Goal: Information Seeking & Learning: Learn about a topic

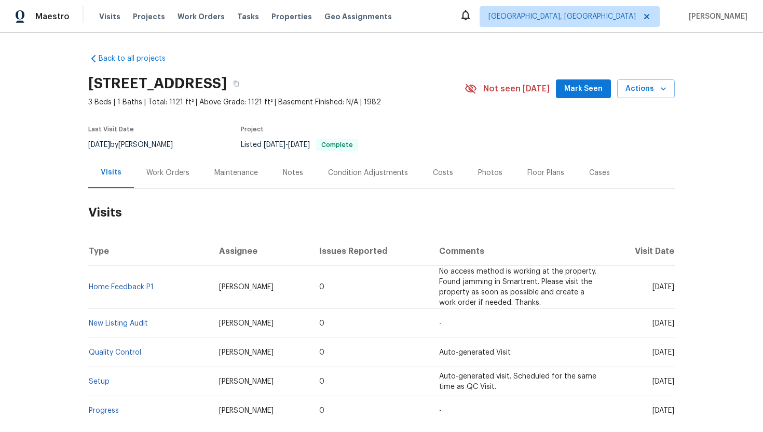
click at [192, 173] on div "Work Orders" at bounding box center [168, 172] width 68 height 31
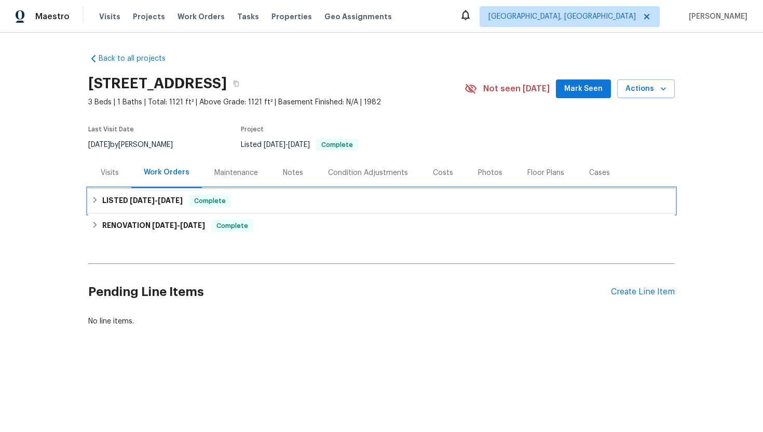
click at [202, 192] on div "LISTED 8/4/25 - 8/18/25 Complete" at bounding box center [381, 200] width 586 height 25
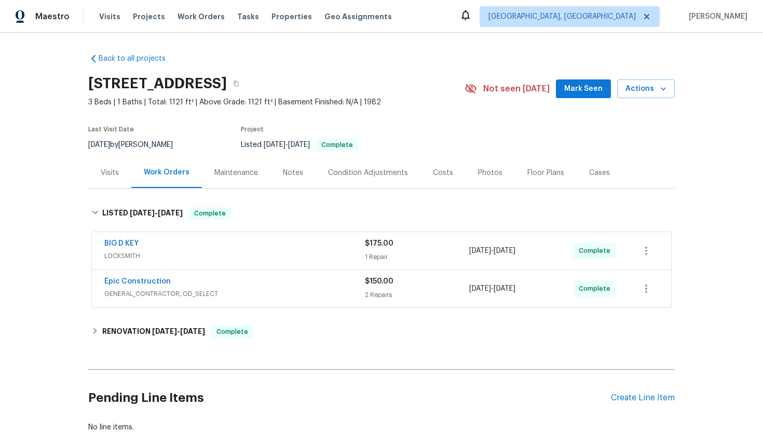
click at [255, 283] on div "Epic Construction" at bounding box center [234, 282] width 260 height 12
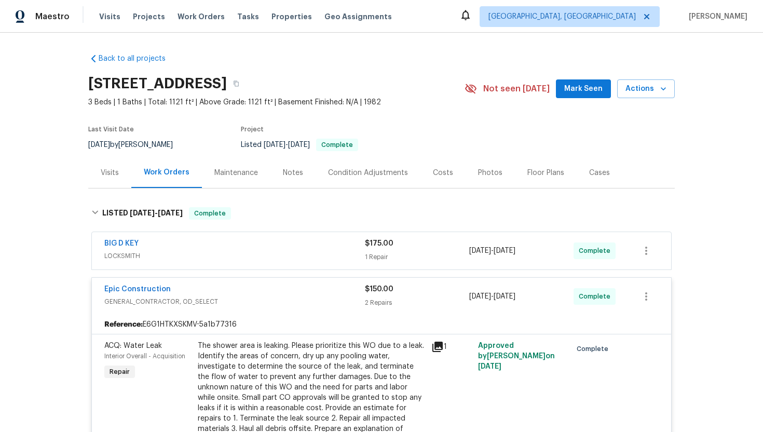
scroll to position [322, 0]
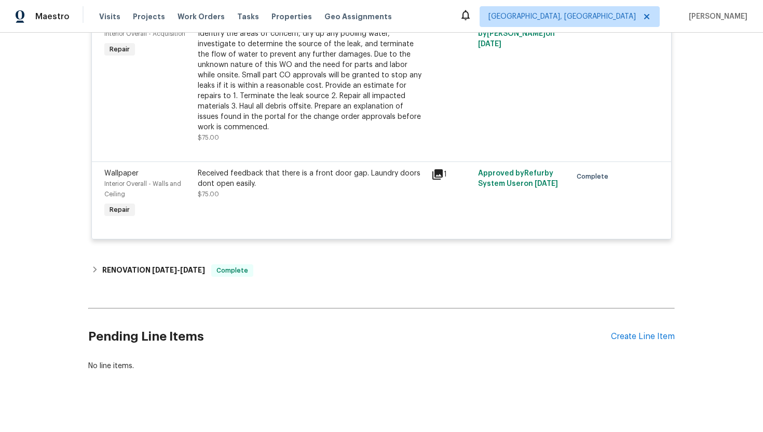
click at [251, 289] on div "Back to all projects 7717 Xavier Dr, Fort Worth, TX 76133 3 Beds | 1 Baths | To…" at bounding box center [381, 51] width 586 height 656
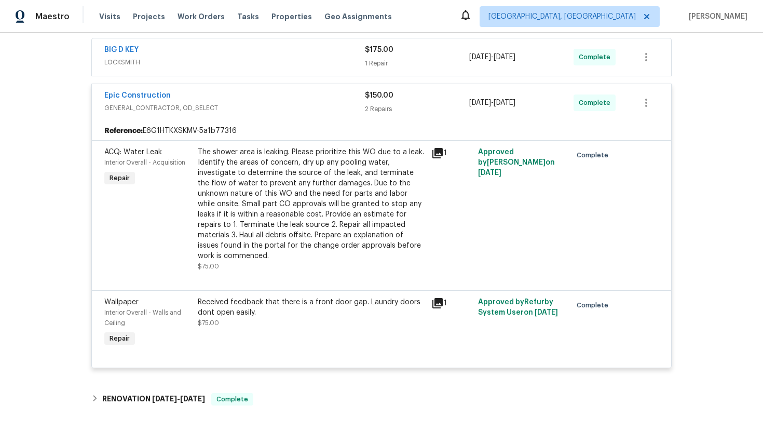
scroll to position [193, 0]
click at [440, 152] on icon at bounding box center [437, 153] width 10 height 10
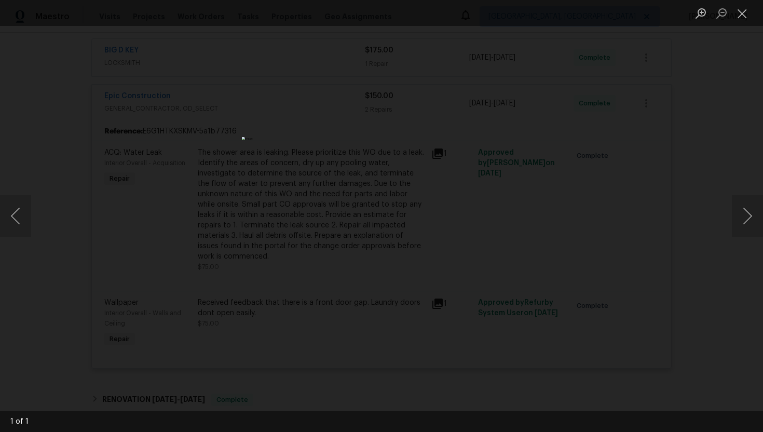
click at [615, 135] on div "Lightbox" at bounding box center [381, 216] width 763 height 432
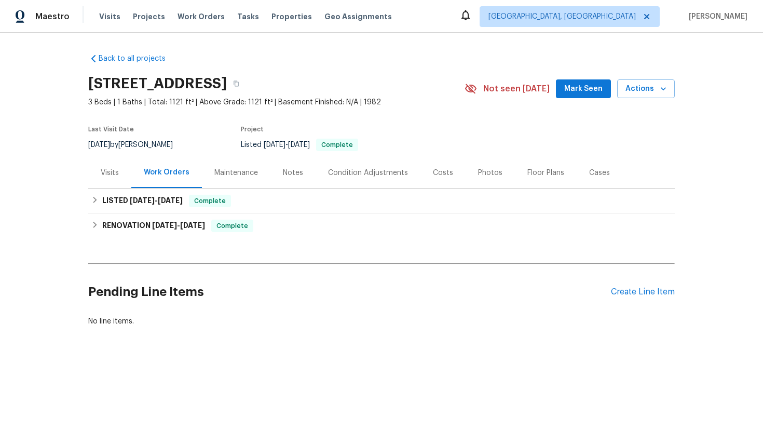
click at [109, 171] on div "Visits" at bounding box center [110, 173] width 18 height 10
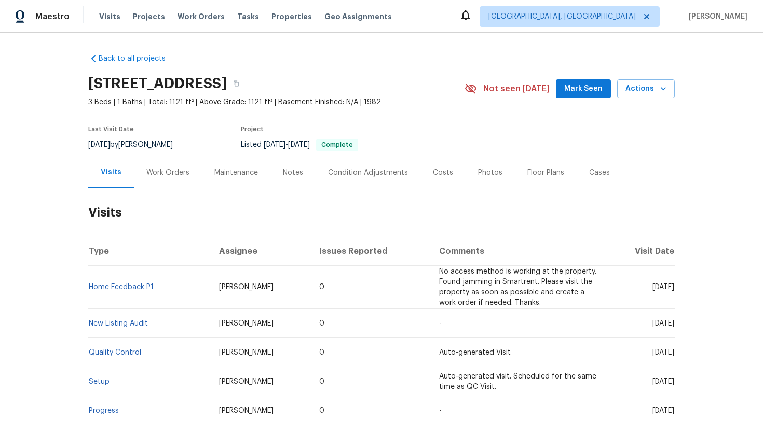
click at [159, 176] on div "Work Orders" at bounding box center [167, 173] width 43 height 10
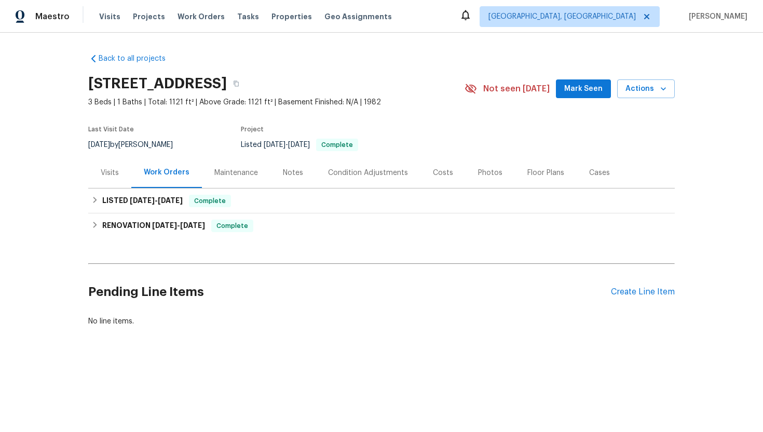
click at [122, 186] on div "Visits" at bounding box center [109, 172] width 43 height 31
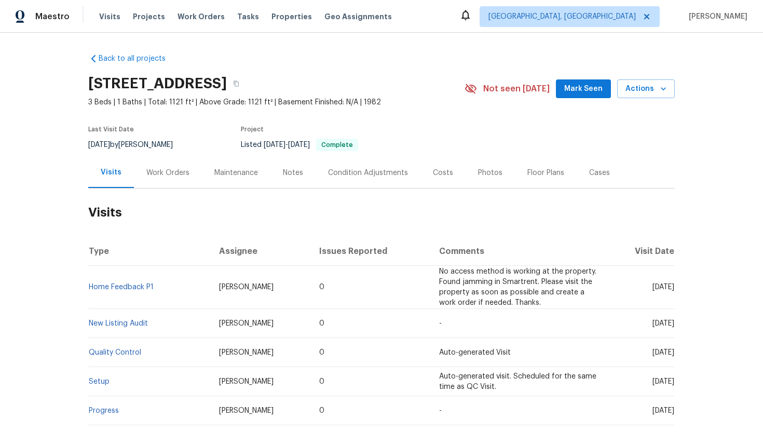
click at [168, 169] on div "Work Orders" at bounding box center [167, 173] width 43 height 10
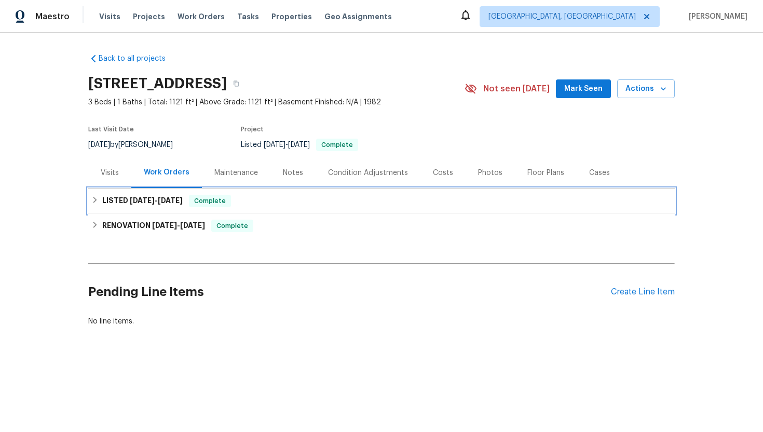
click at [183, 199] on span "8/18/25" at bounding box center [170, 200] width 25 height 7
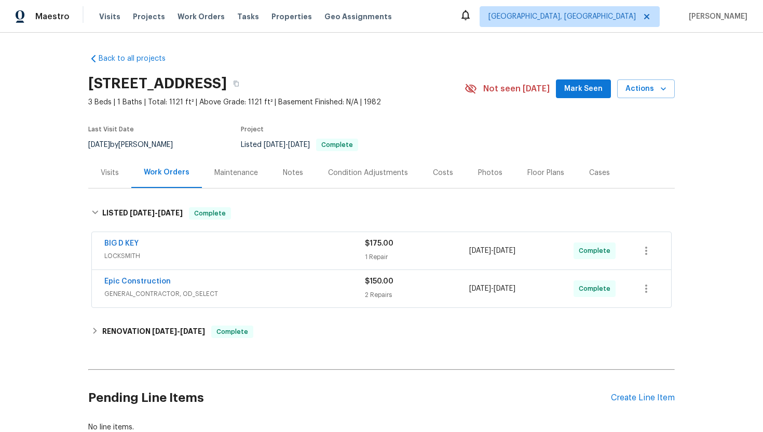
click at [216, 291] on span "GENERAL_CONTRACTOR, OD_SELECT" at bounding box center [234, 294] width 260 height 10
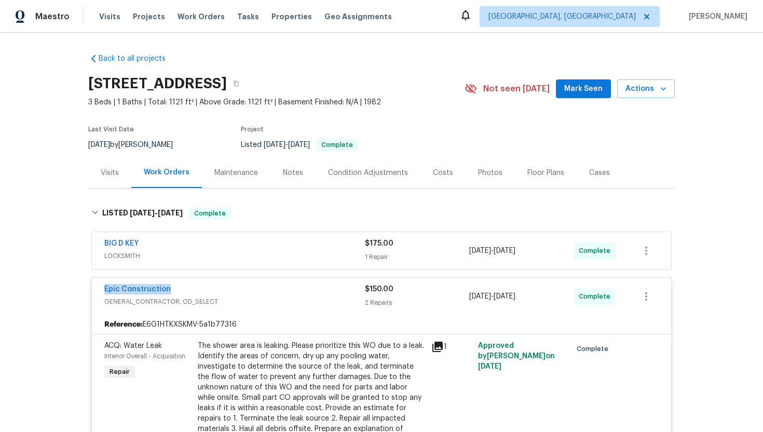
drag, startPoint x: 183, startPoint y: 289, endPoint x: 86, endPoint y: 287, distance: 97.0
click at [86, 287] on div "Back to all projects 7717 Xavier Dr, Fort Worth, TX 76133 3 Beds | 1 Baths | To…" at bounding box center [381, 232] width 763 height 399
copy link "Epic Construction"
click at [142, 290] on link "Epic Construction" at bounding box center [137, 288] width 66 height 7
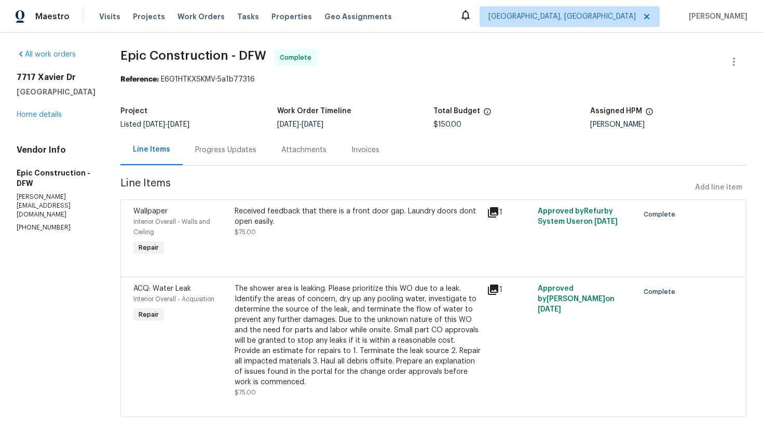
click at [216, 154] on div "Progress Updates" at bounding box center [225, 150] width 61 height 10
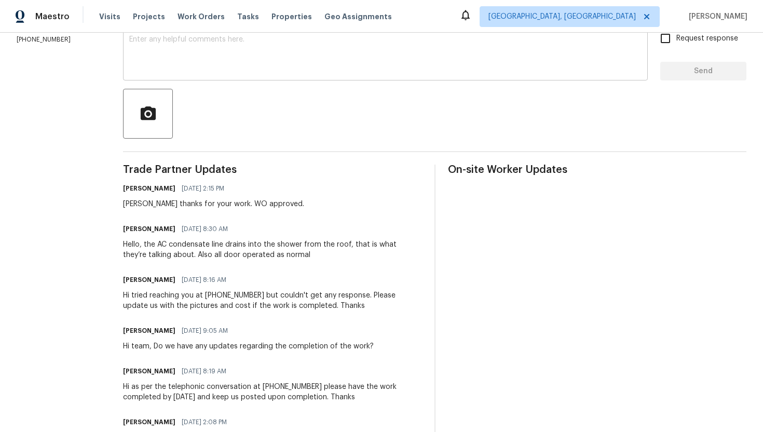
scroll to position [188, 0]
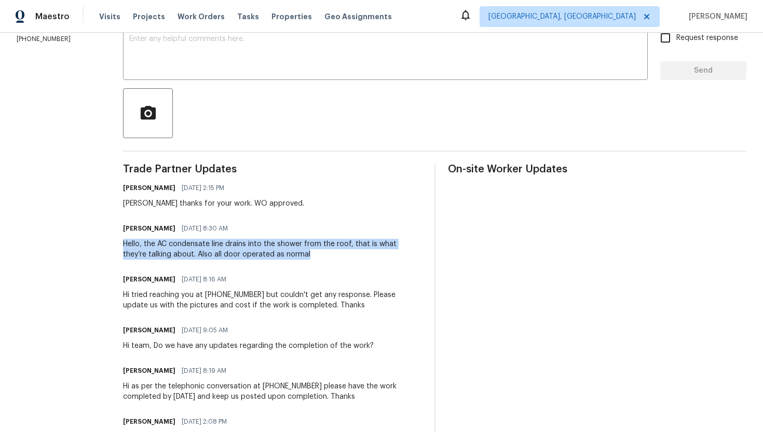
drag, startPoint x: 296, startPoint y: 255, endPoint x: 117, endPoint y: 243, distance: 179.5
click at [117, 243] on div "All work orders 7717 Xavier Dr Fort Worth, TX 76133 Home details Vendor Info Ep…" at bounding box center [381, 244] width 763 height 800
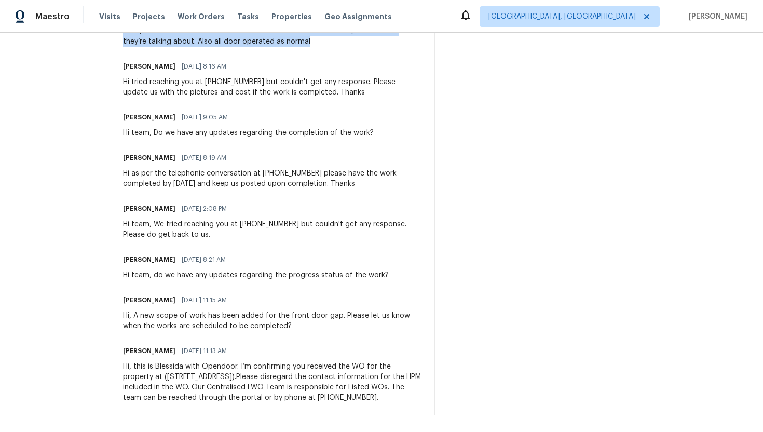
scroll to position [300, 0]
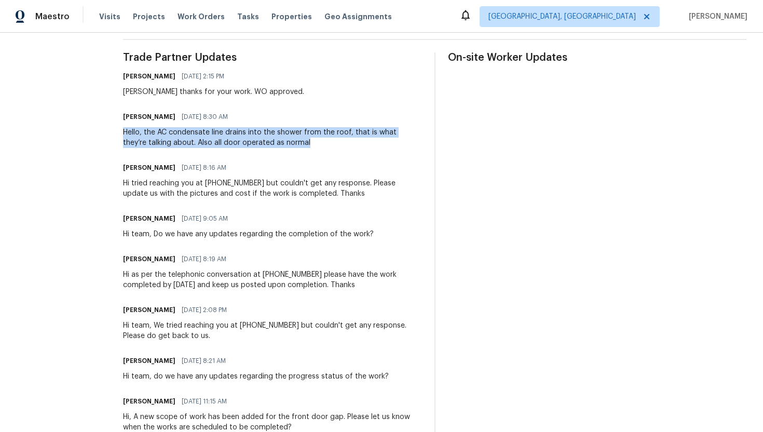
copy div "Hello, the AC condensate line drains into the shower from the roof, that is wha…"
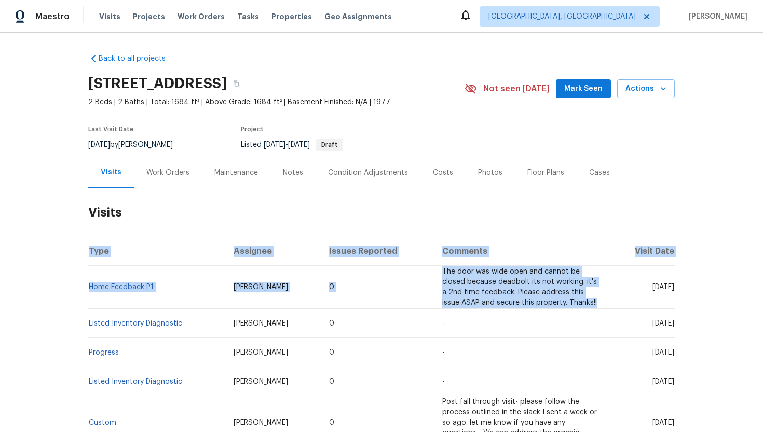
drag, startPoint x: 457, startPoint y: 228, endPoint x: 589, endPoint y: 271, distance: 139.6
click at [589, 271] on section "Visits Type Assignee Issues Reported Comments Visit Date Home Feedback P1 RonDe…" at bounding box center [381, 420] width 586 height 464
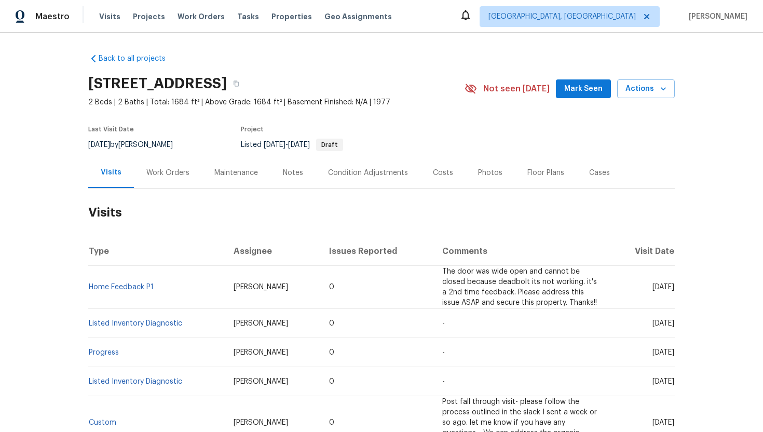
click at [619, 304] on td "Thu, Aug 21 2025" at bounding box center [642, 287] width 65 height 43
drag, startPoint x: 633, startPoint y: 289, endPoint x: 673, endPoint y: 290, distance: 40.5
click at [674, 290] on span "Thu, Aug 21 2025" at bounding box center [663, 286] width 22 height 7
copy span "Aug 21 2025"
click at [169, 182] on div "Work Orders" at bounding box center [168, 172] width 68 height 31
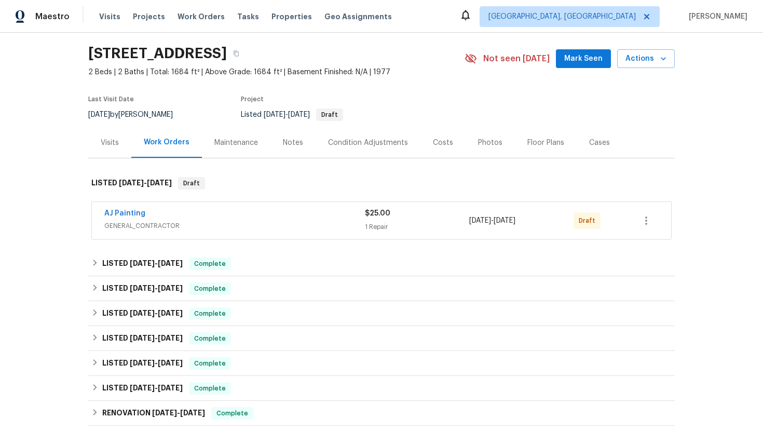
scroll to position [63, 0]
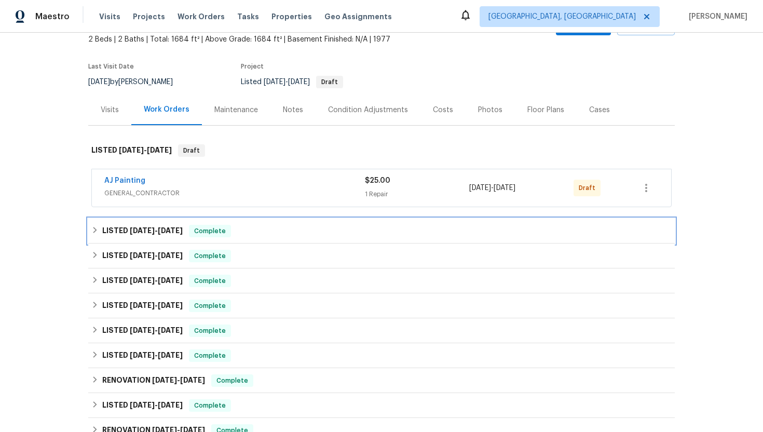
click at [208, 221] on div "LISTED 7/23/25 - 7/24/25 Complete" at bounding box center [381, 230] width 586 height 25
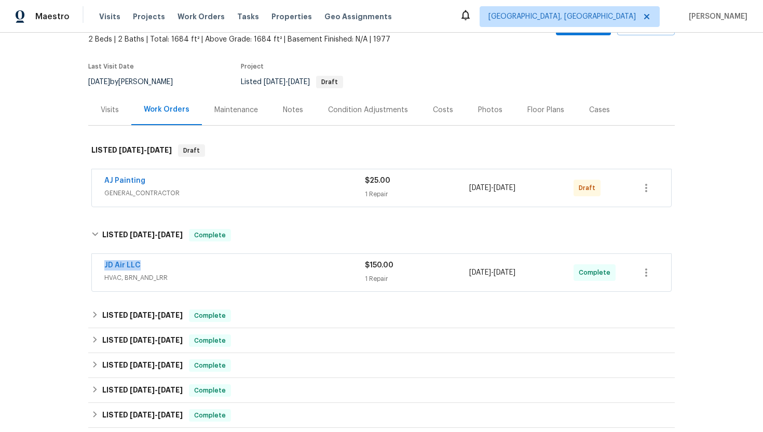
drag, startPoint x: 157, startPoint y: 263, endPoint x: 78, endPoint y: 263, distance: 78.9
click at [78, 263] on div "Back to all projects 9222 Flickering Shadow Dr, Dallas, TX 75243 2 Beds | 2 Bat…" at bounding box center [381, 232] width 763 height 399
copy link "JD Air LLC"
drag, startPoint x: 544, startPoint y: 275, endPoint x: 458, endPoint y: 275, distance: 86.1
click at [458, 275] on div "JD Air LLC HVAC, BRN_AND_LRR $150.00 1 Repair 7/23/2025 - 7/24/2025 Complete" at bounding box center [368, 272] width 529 height 25
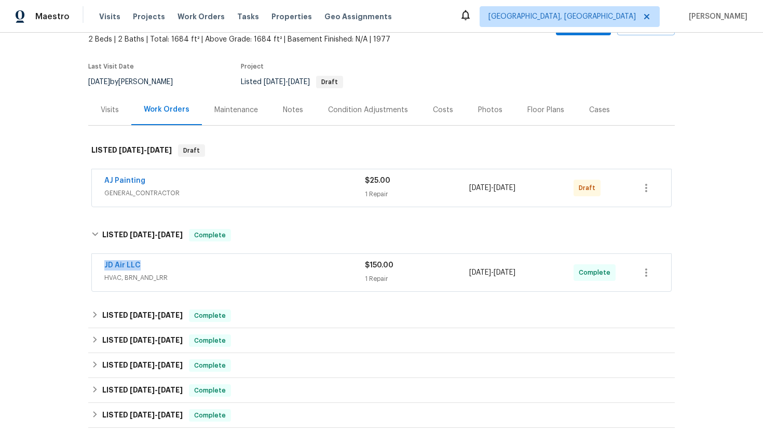
copy div "7/23/2025 - 7/24/2025"
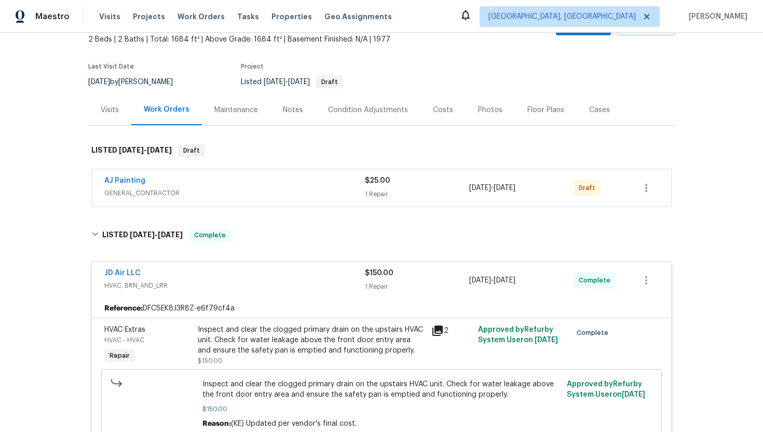
click at [105, 111] on div "Visits" at bounding box center [110, 110] width 18 height 10
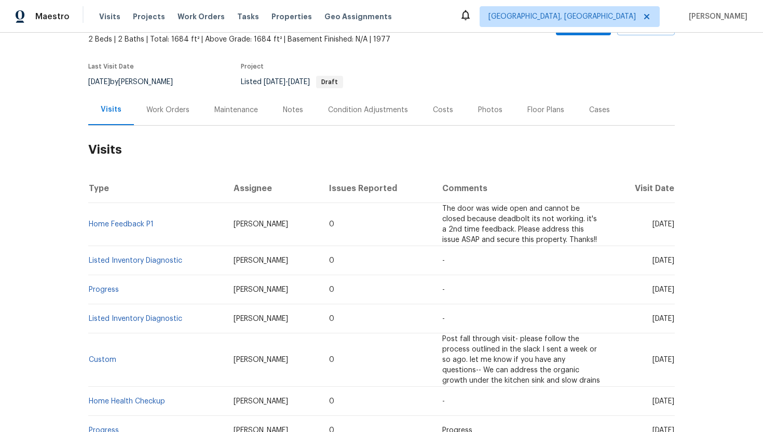
drag, startPoint x: 634, startPoint y: 226, endPoint x: 675, endPoint y: 230, distance: 41.2
click at [675, 230] on div "Back to all projects 9222 Flickering Shadow Dr, Dallas, TX 75243 2 Beds | 2 Bat…" at bounding box center [381, 232] width 763 height 399
copy span "Aug 21 2025"
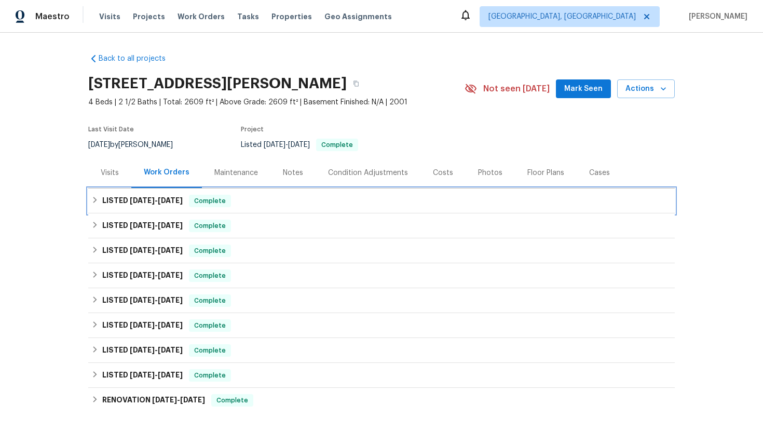
click at [170, 200] on span "[DATE]" at bounding box center [170, 200] width 25 height 7
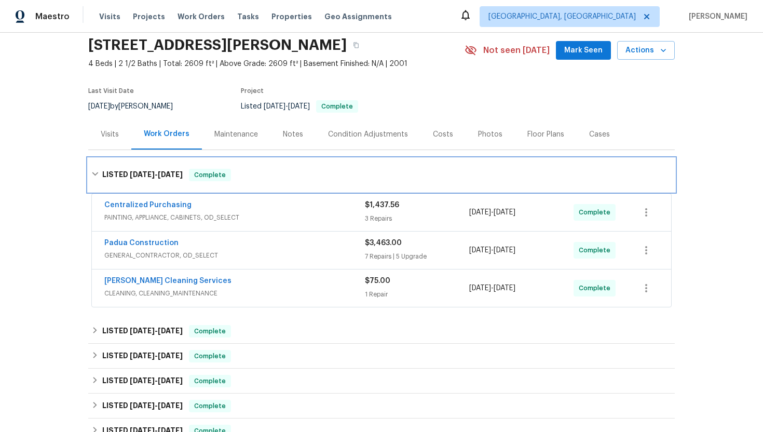
scroll to position [46, 0]
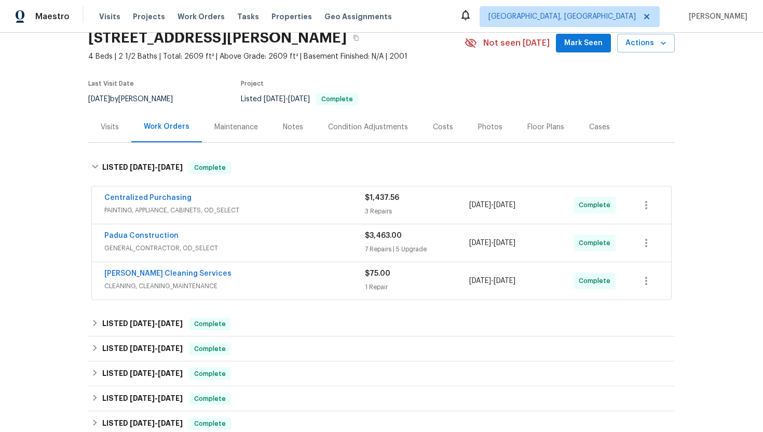
click at [262, 284] on span "CLEANING, CLEANING_MAINTENANCE" at bounding box center [234, 286] width 260 height 10
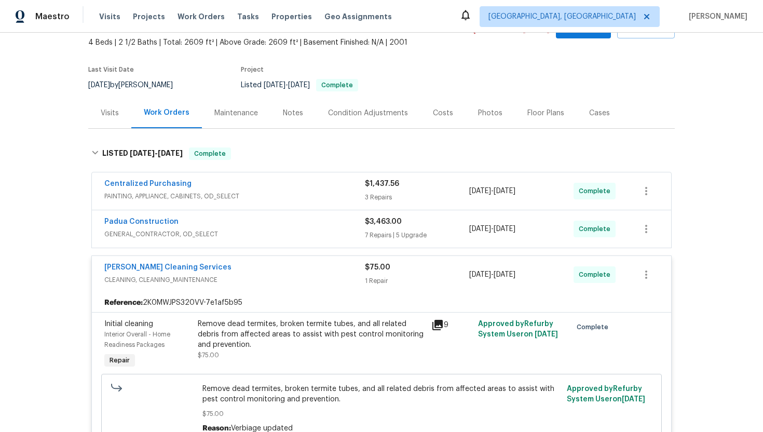
scroll to position [72, 0]
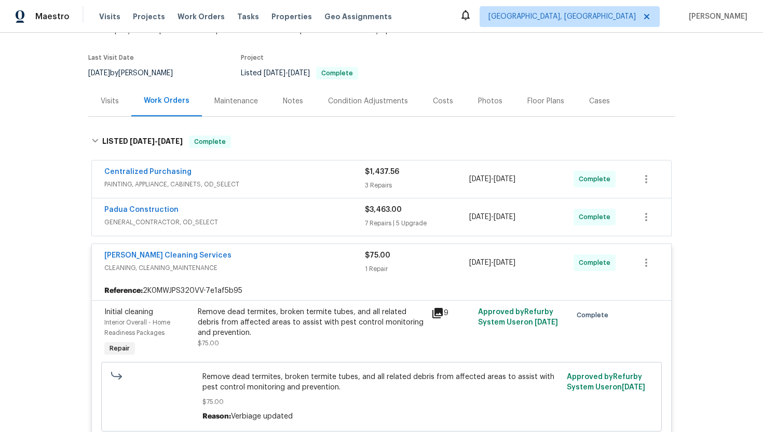
click at [300, 218] on span "GENERAL_CONTRACTOR, OD_SELECT" at bounding box center [234, 222] width 260 height 10
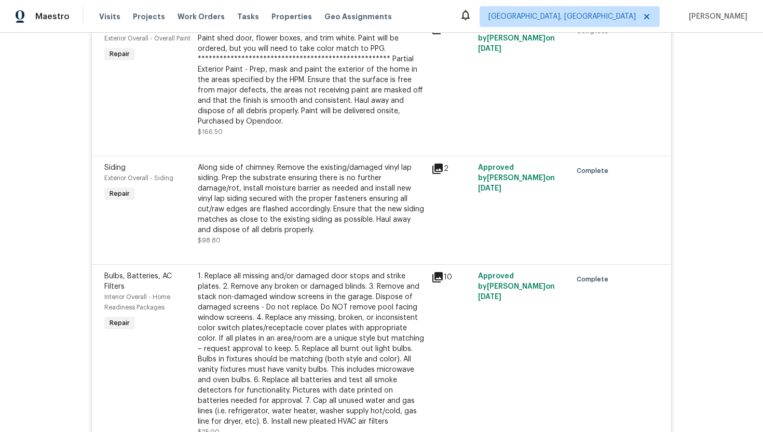
scroll to position [0, 0]
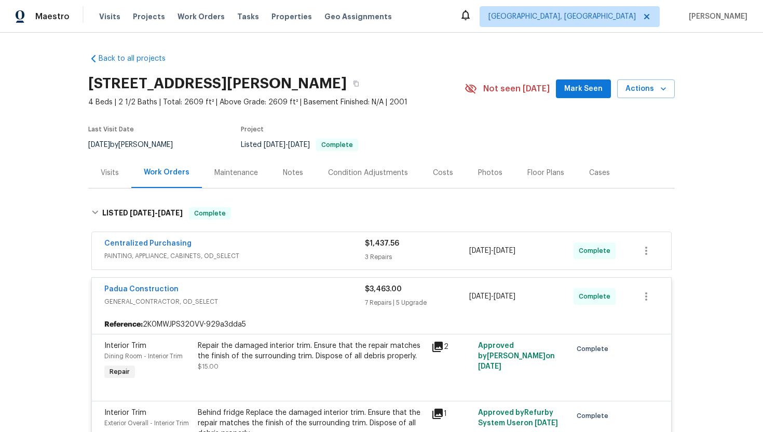
click at [299, 258] on span "PAINTING, APPLIANCE, CABINETS, OD_SELECT" at bounding box center [234, 256] width 260 height 10
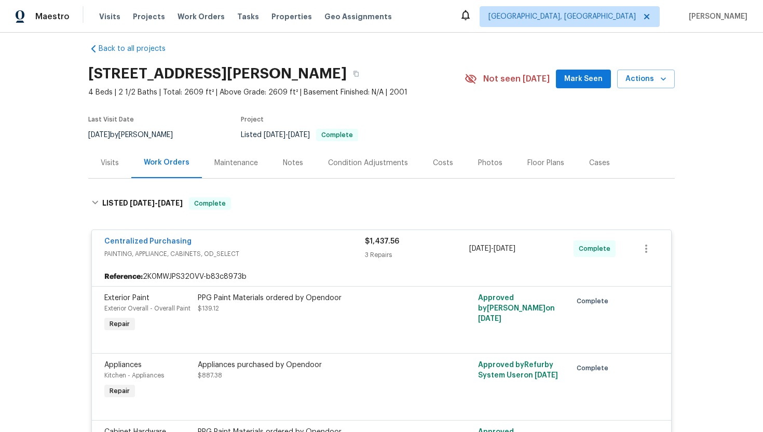
scroll to position [331, 0]
